Goal: Find specific page/section: Find specific page/section

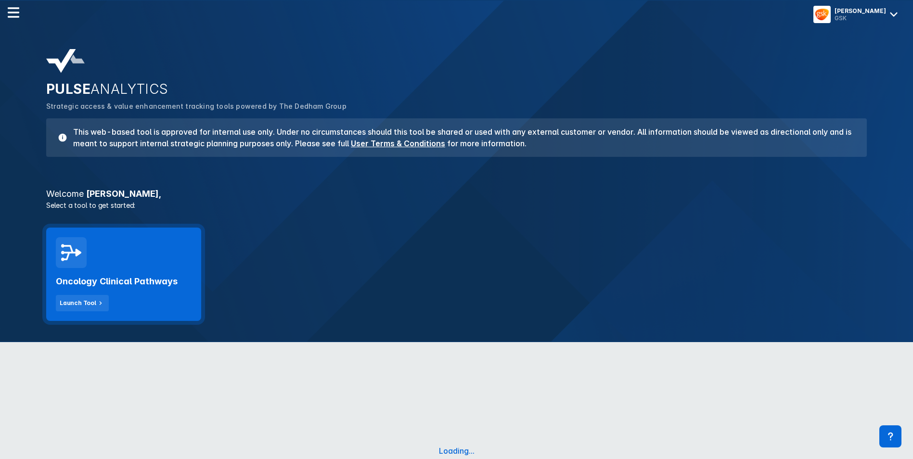
click at [163, 270] on div "Oncology Clinical Pathways Launch Tool" at bounding box center [124, 289] width 136 height 43
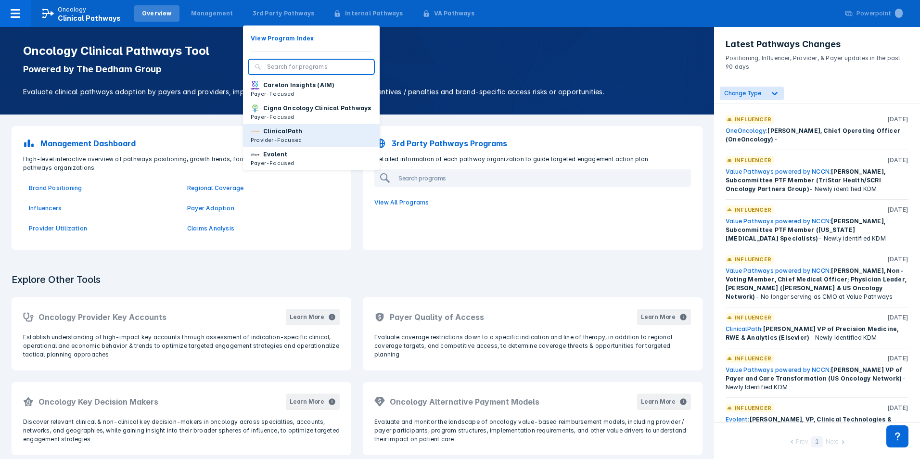
click at [279, 134] on button "ClinicalPath Provider-Focused" at bounding box center [311, 135] width 137 height 23
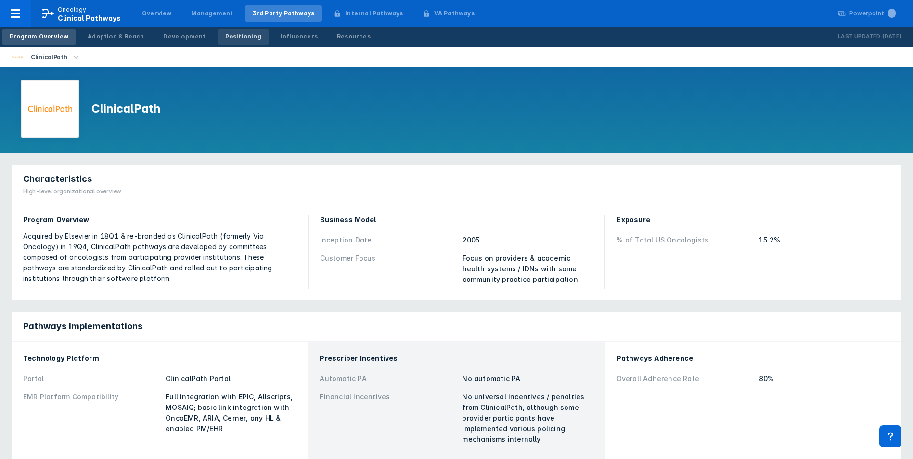
click at [225, 40] on div "Positioning" at bounding box center [243, 36] width 36 height 9
